Goal: Entertainment & Leisure: Consume media (video, audio)

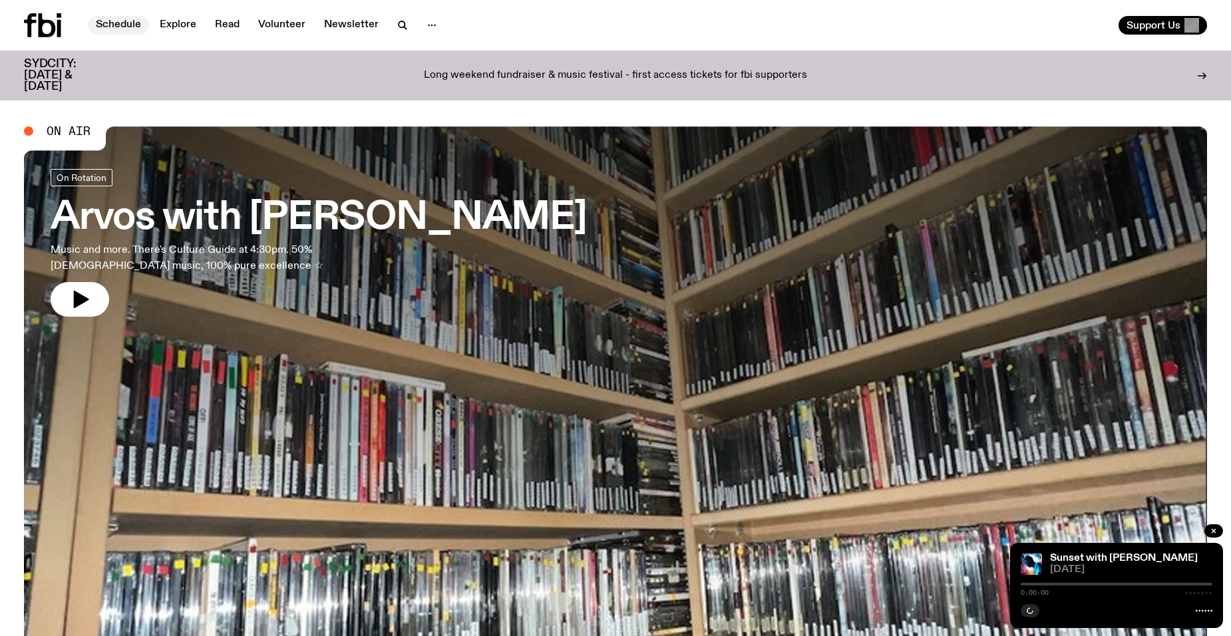
click at [112, 22] on link "Schedule" at bounding box center [118, 25] width 61 height 19
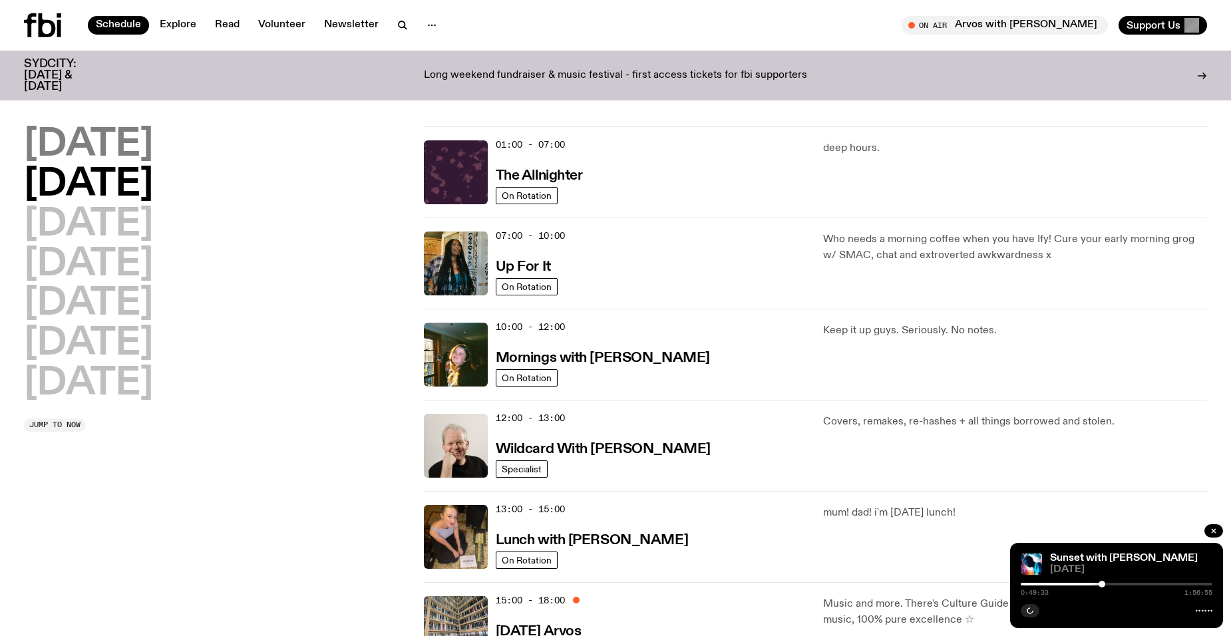
click at [106, 148] on h2 "[DATE]" at bounding box center [88, 144] width 129 height 37
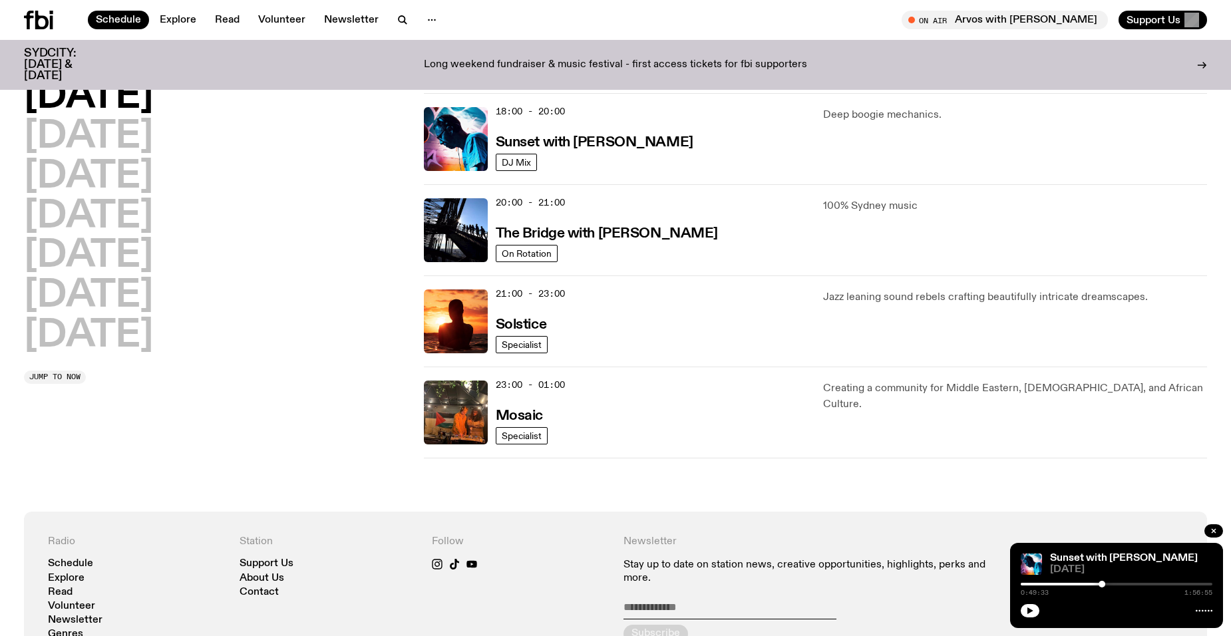
scroll to position [370, 0]
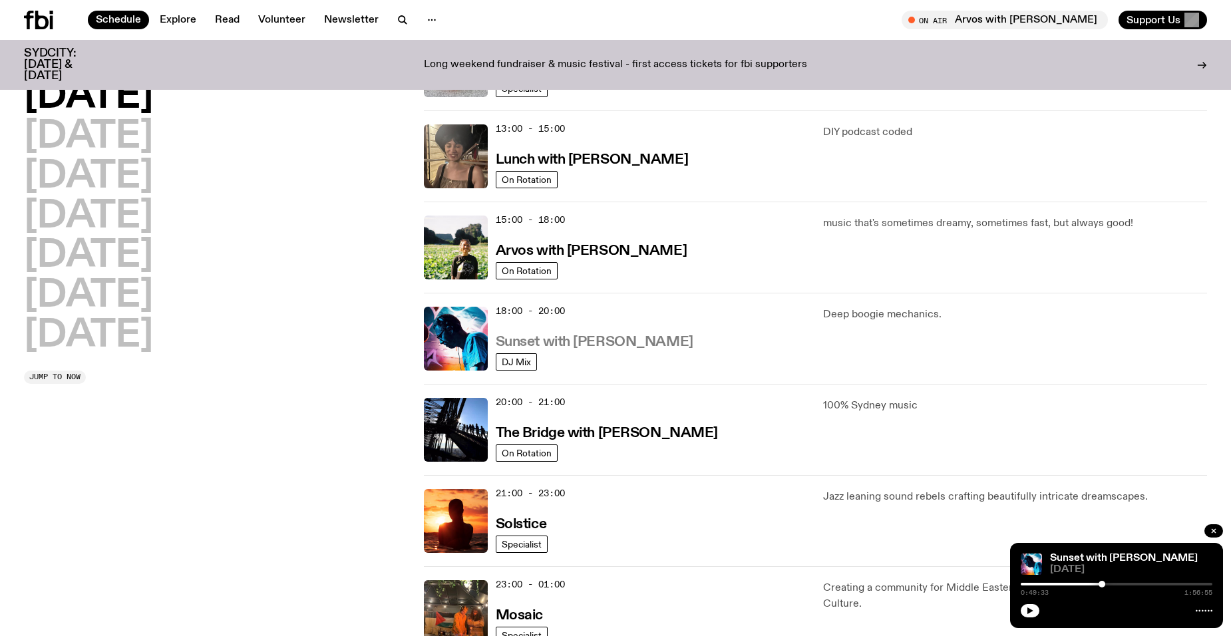
click at [580, 336] on h3 "Sunset with [PERSON_NAME]" at bounding box center [595, 342] width 198 height 14
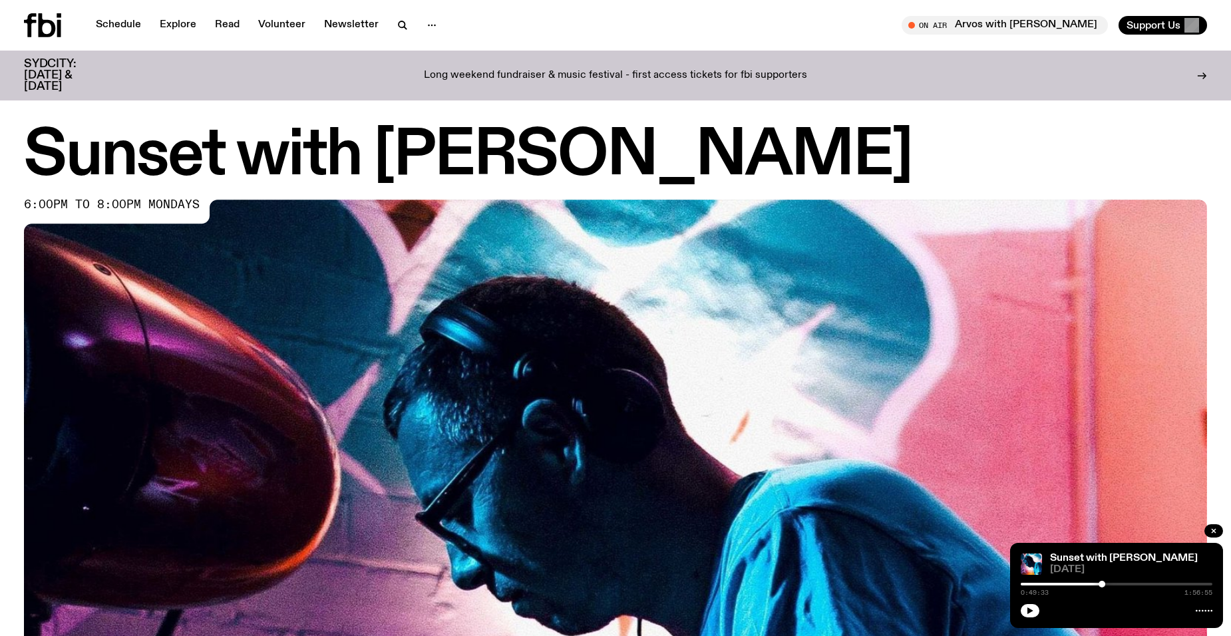
click at [1050, 582] on div "0:49:33 1:56:55" at bounding box center [1117, 588] width 192 height 16
click at [1049, 585] on div at bounding box center [1006, 584] width 192 height 3
click at [1032, 608] on icon "button" at bounding box center [1030, 611] width 8 height 8
